Goal: Task Accomplishment & Management: Manage account settings

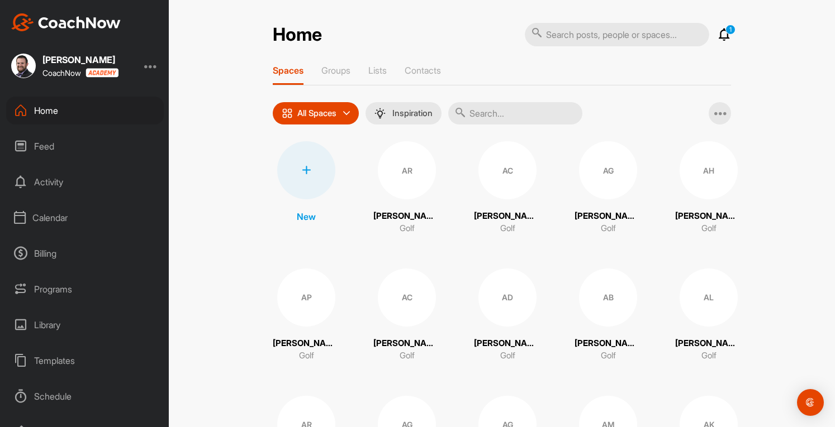
click at [55, 221] on div "Calendar" at bounding box center [85, 218] width 158 height 28
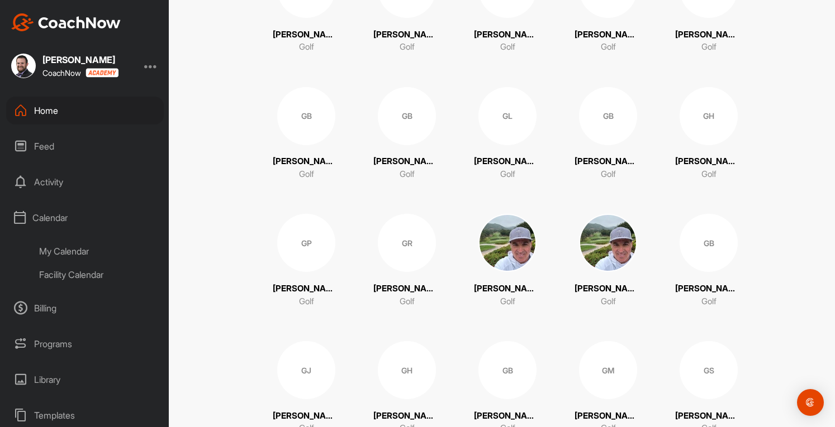
scroll to position [9041, 0]
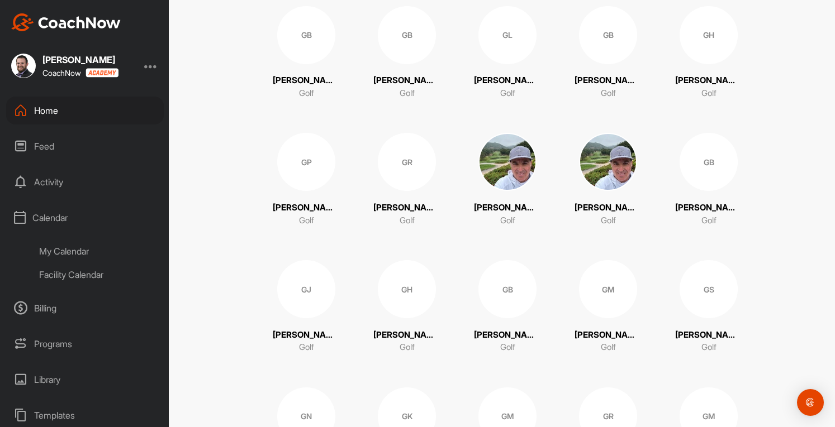
click at [514, 177] on img at bounding box center [507, 162] width 58 height 58
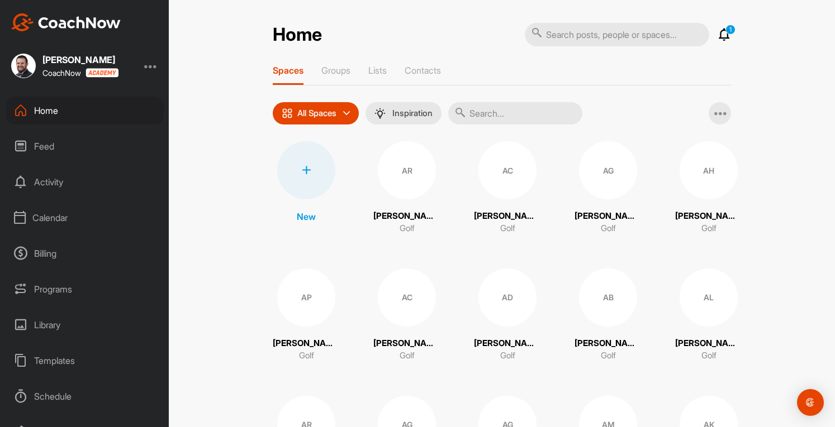
click at [509, 113] on input "text" at bounding box center [515, 113] width 134 height 22
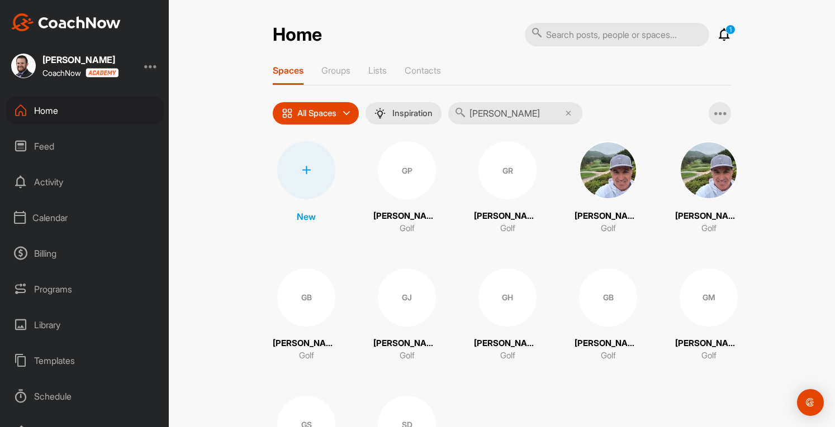
type input "[PERSON_NAME]"
click at [705, 185] on img at bounding box center [708, 170] width 58 height 58
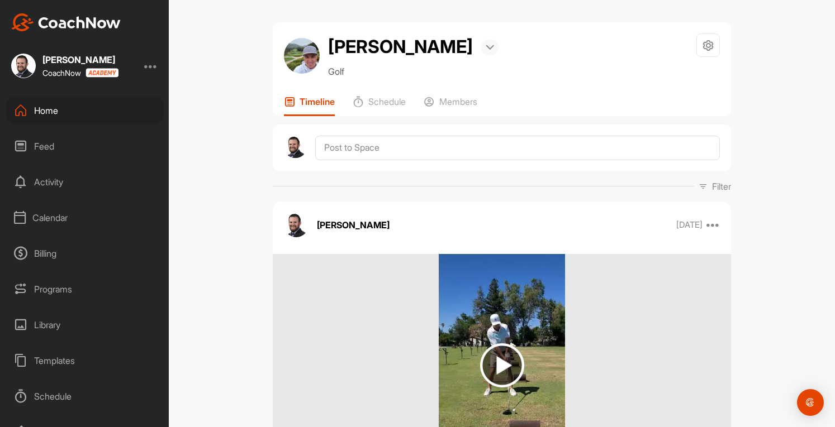
click at [481, 44] on div at bounding box center [489, 47] width 17 height 16
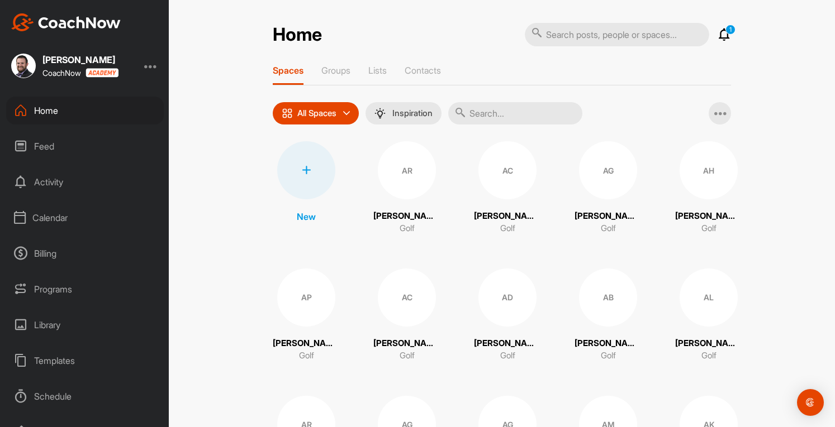
click at [514, 111] on input "text" at bounding box center [515, 113] width 134 height 22
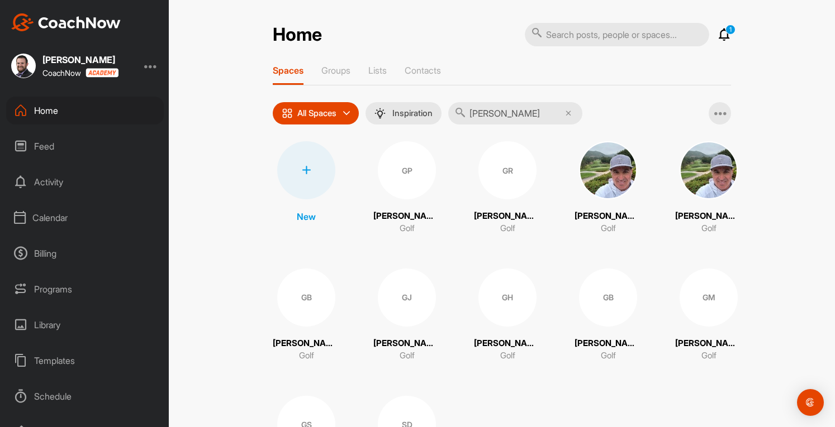
type input "[PERSON_NAME]"
click at [608, 184] on img at bounding box center [608, 170] width 58 height 58
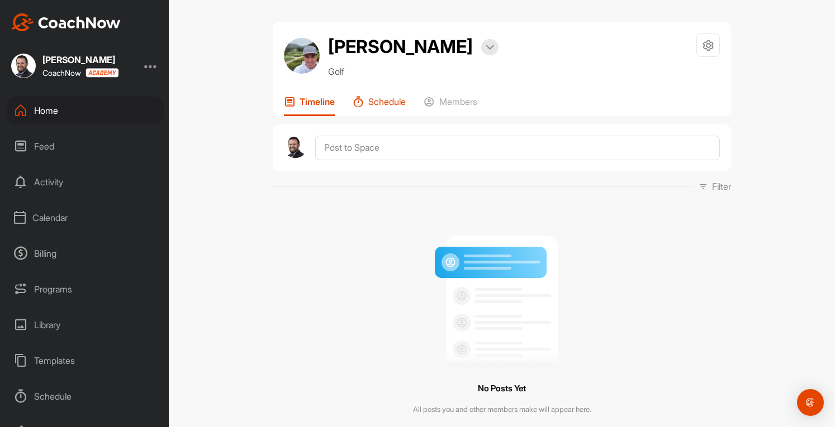
click at [390, 106] on p "Schedule" at bounding box center [386, 101] width 37 height 11
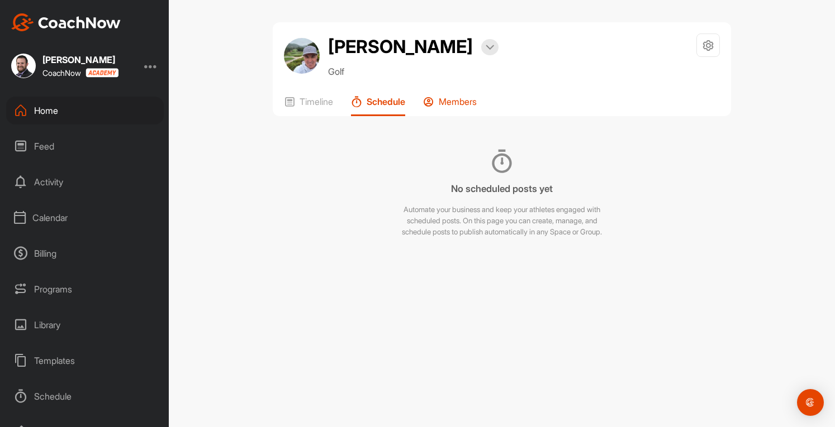
click at [456, 103] on p "Members" at bounding box center [458, 101] width 38 height 11
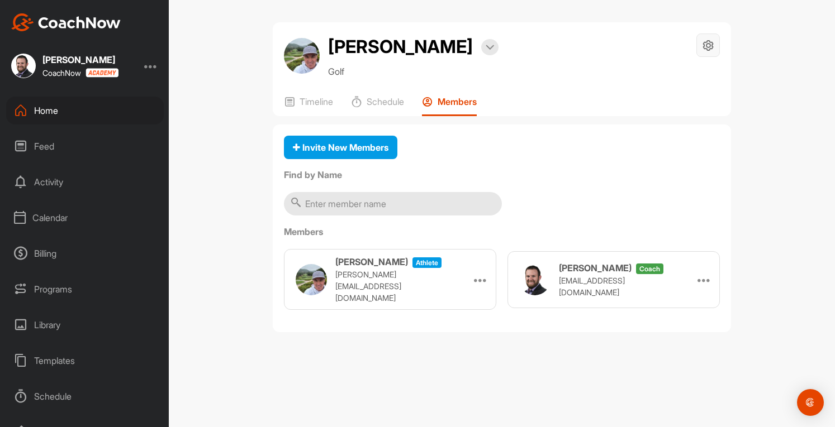
click at [703, 46] on icon at bounding box center [708, 45] width 13 height 13
click at [709, 46] on icon at bounding box center [708, 45] width 13 height 13
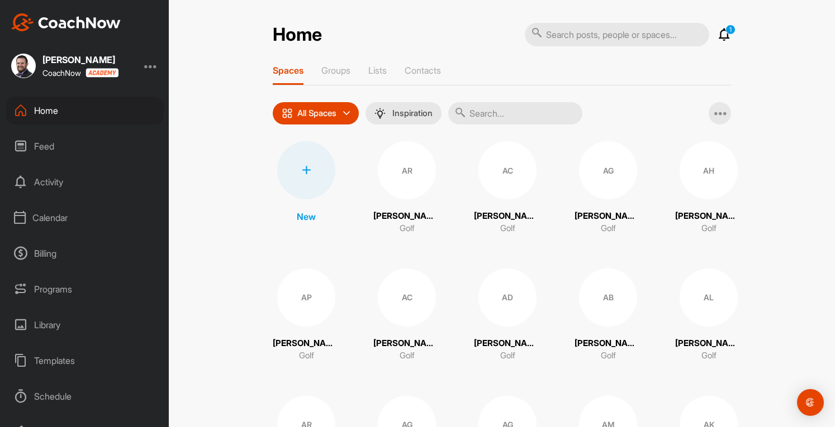
click at [519, 121] on input "text" at bounding box center [515, 113] width 134 height 22
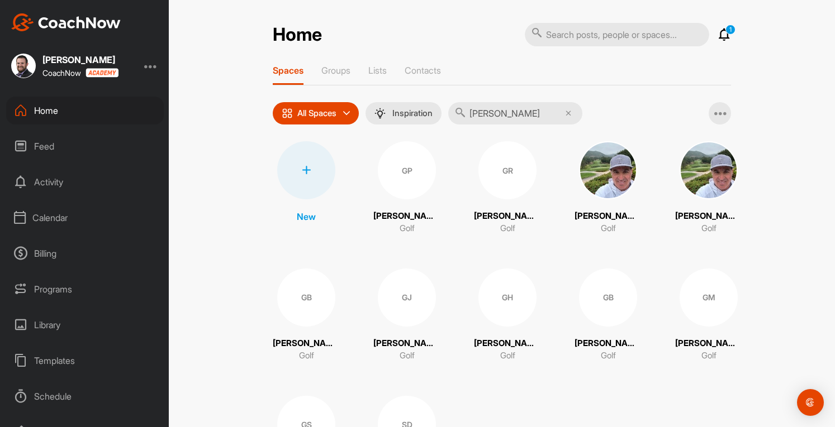
type input "[PERSON_NAME]"
click at [718, 178] on img at bounding box center [708, 170] width 58 height 58
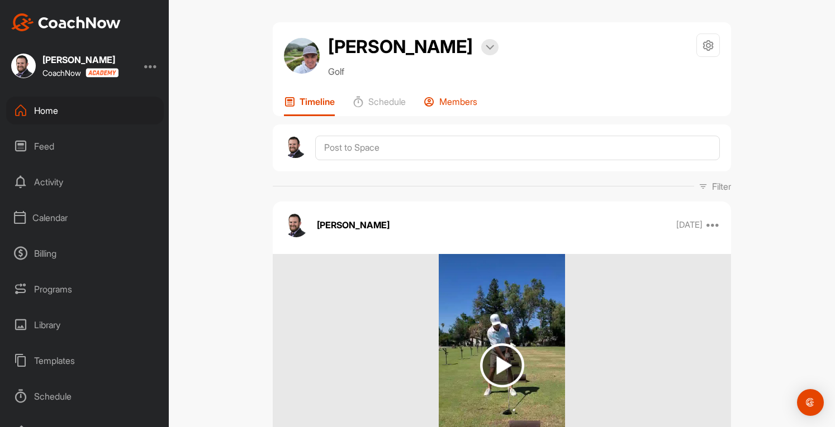
click at [466, 101] on p "Members" at bounding box center [458, 101] width 38 height 11
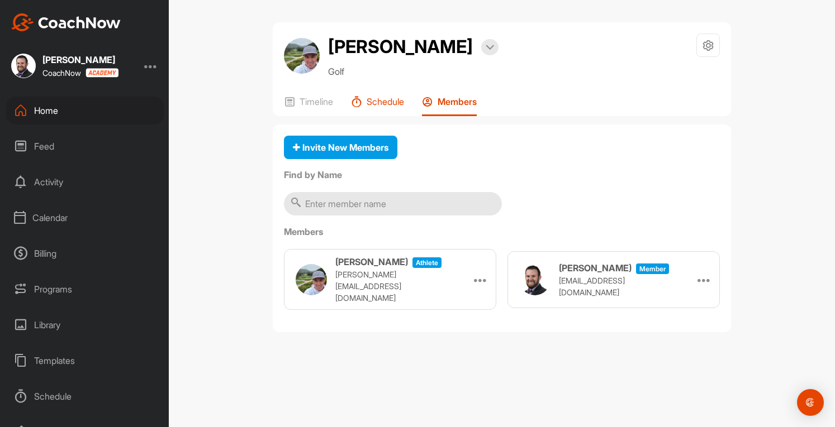
click at [395, 104] on p "Schedule" at bounding box center [384, 101] width 37 height 11
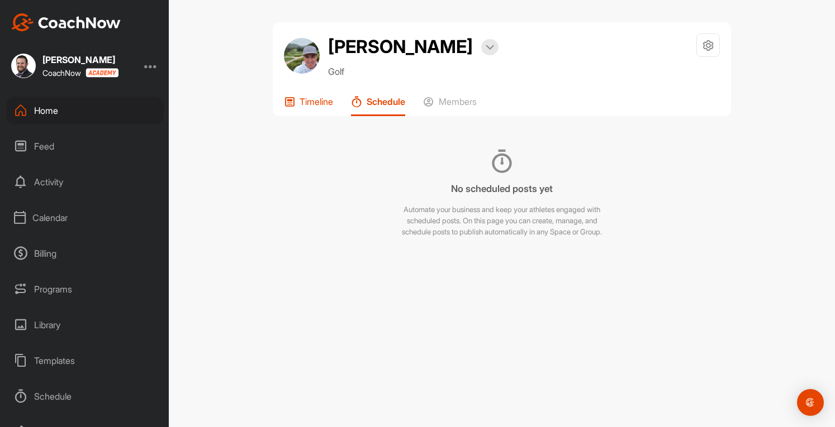
click at [314, 105] on p "Timeline" at bounding box center [316, 101] width 34 height 11
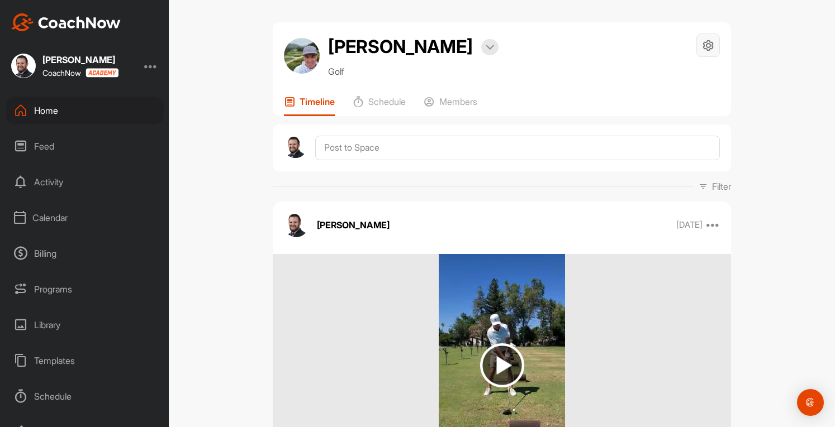
click at [708, 46] on icon at bounding box center [708, 45] width 13 height 13
click at [675, 76] on li "Space Settings" at bounding box center [674, 77] width 91 height 36
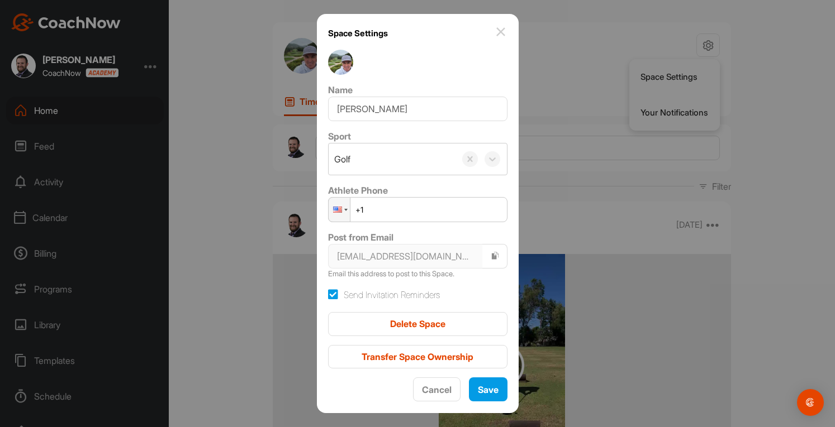
click at [495, 33] on img at bounding box center [500, 31] width 13 height 13
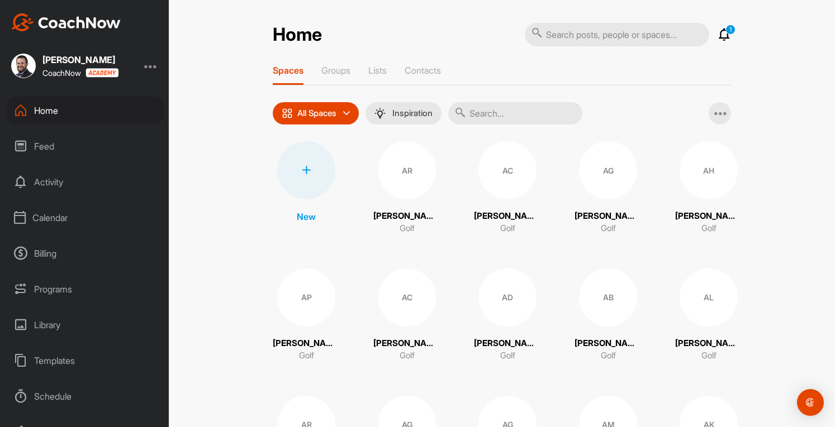
click at [526, 113] on input "text" at bounding box center [515, 113] width 134 height 22
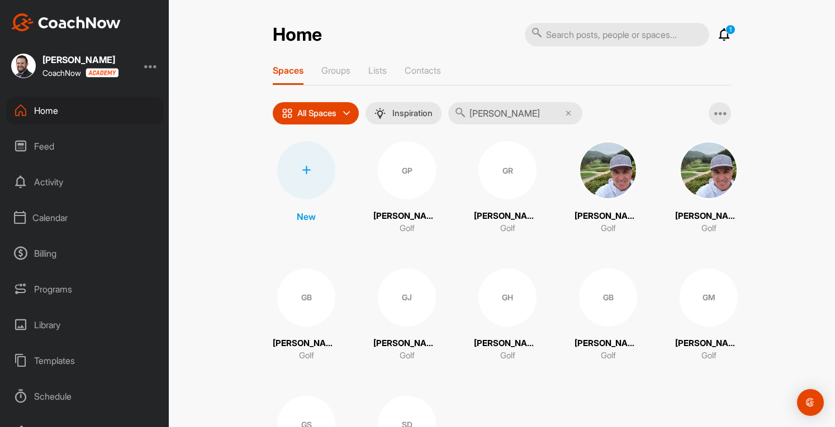
type input "[PERSON_NAME]"
click at [604, 178] on img at bounding box center [608, 170] width 58 height 58
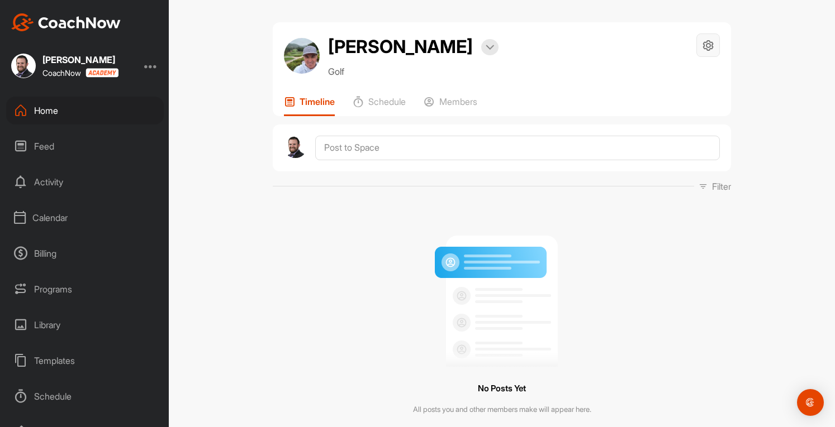
click at [704, 42] on icon at bounding box center [708, 45] width 13 height 13
click at [666, 82] on li "Space Settings" at bounding box center [674, 77] width 91 height 36
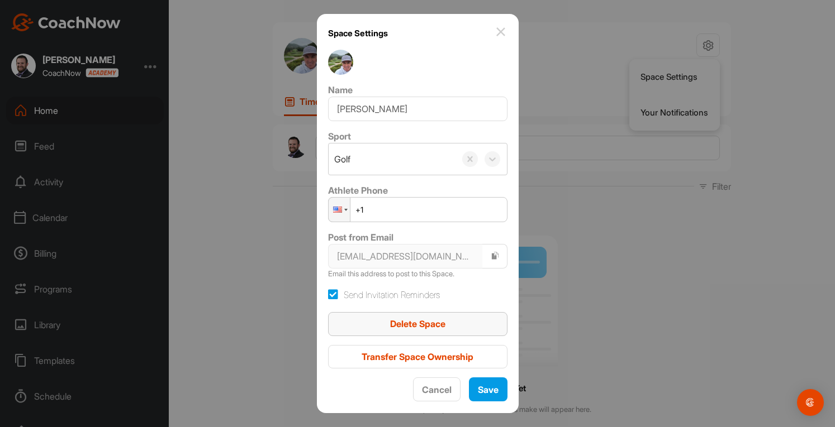
click at [426, 326] on span "Delete Space" at bounding box center [417, 323] width 55 height 11
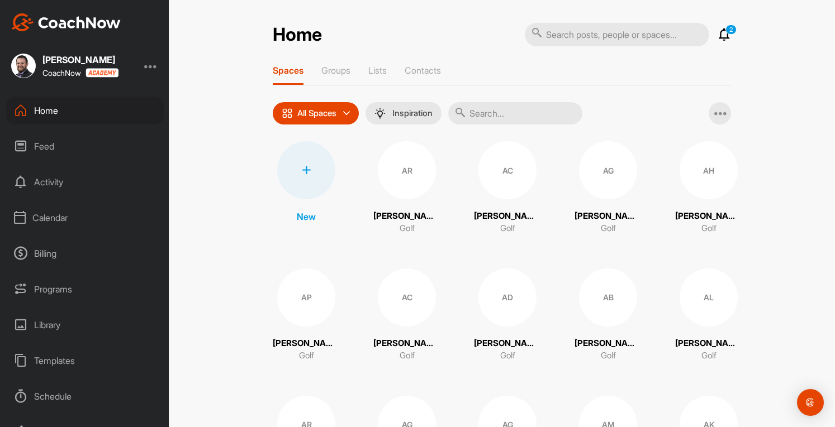
click at [502, 111] on input "text" at bounding box center [515, 113] width 134 height 22
type input "[PERSON_NAME]"
drag, startPoint x: 498, startPoint y: 111, endPoint x: 450, endPoint y: 115, distance: 47.6
click at [450, 115] on input "[PERSON_NAME]" at bounding box center [515, 113] width 134 height 22
click at [58, 111] on div "Home" at bounding box center [85, 111] width 158 height 28
